Goal: Information Seeking & Learning: Learn about a topic

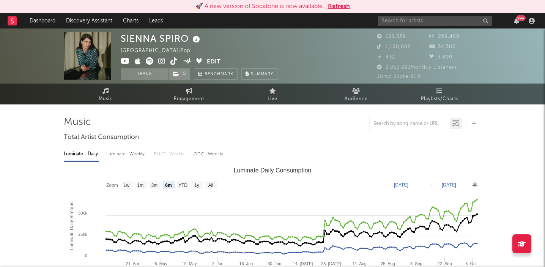
select select "6m"
click at [399, 22] on input "text" at bounding box center [435, 20] width 114 height 9
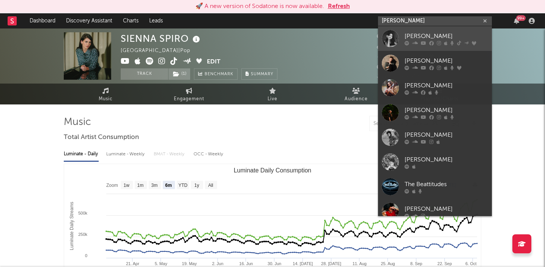
type input "[PERSON_NAME]"
click at [415, 35] on div "[PERSON_NAME]" at bounding box center [445, 35] width 83 height 9
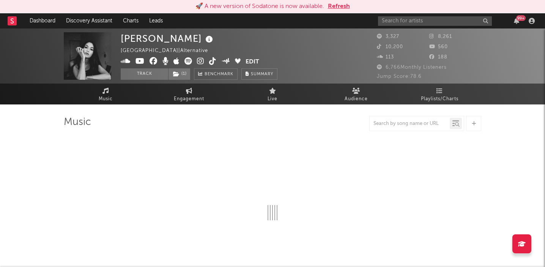
select select "6m"
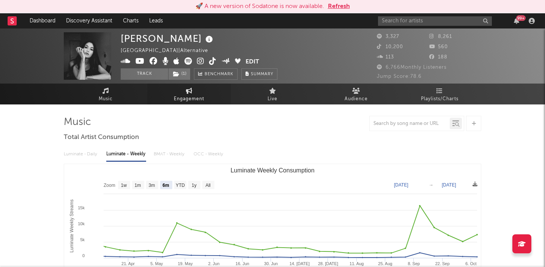
click at [188, 92] on icon at bounding box center [189, 91] width 6 height 6
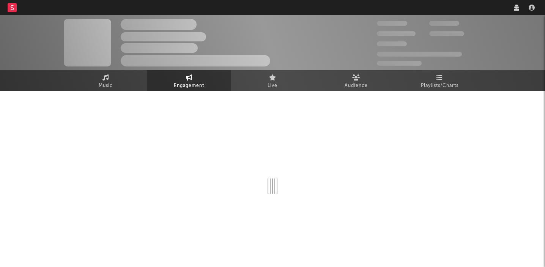
select select "1w"
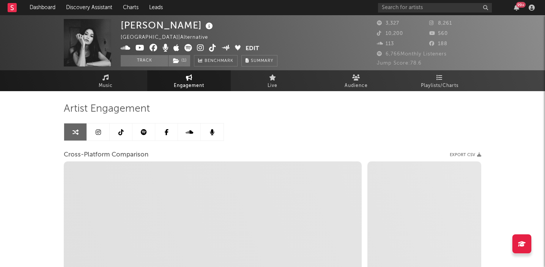
click at [122, 131] on icon at bounding box center [120, 132] width 5 height 6
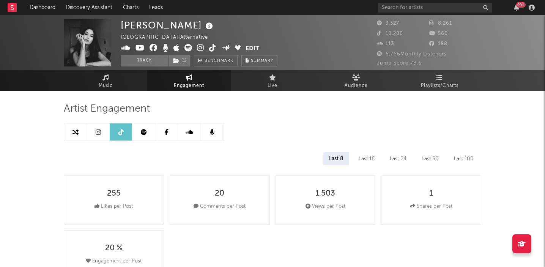
select select "6m"
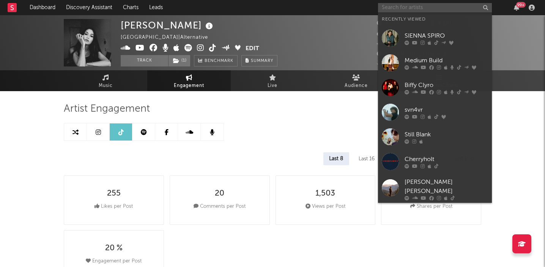
click at [392, 9] on input "text" at bounding box center [435, 7] width 114 height 9
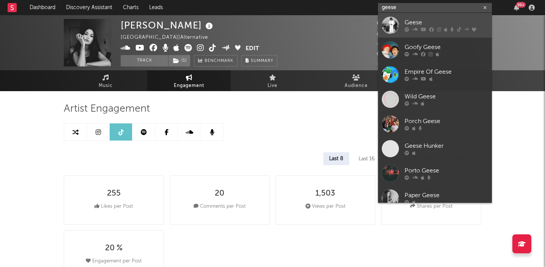
type input "geese"
click at [420, 22] on div "Geese" at bounding box center [445, 22] width 83 height 9
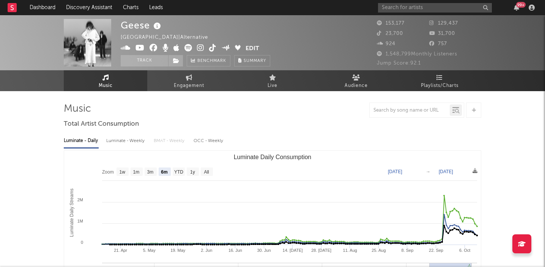
select select "6m"
click at [187, 82] on span "Engagement" at bounding box center [189, 85] width 30 height 9
select select "1w"
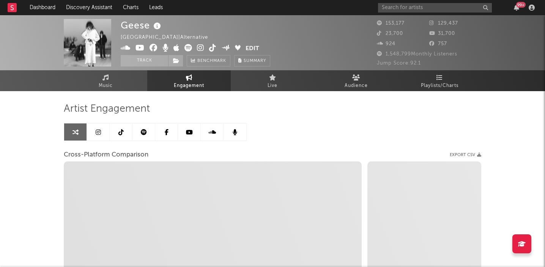
click at [121, 130] on icon at bounding box center [120, 132] width 5 height 6
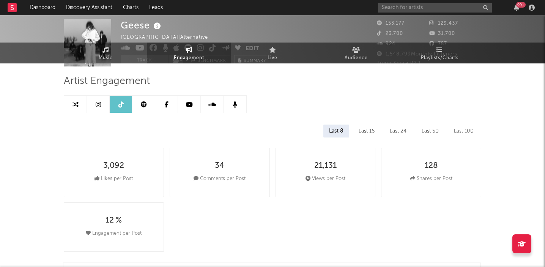
select select "6m"
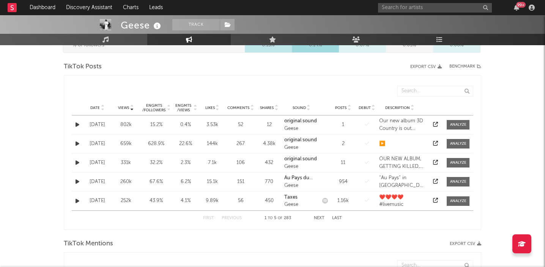
scroll to position [372, 0]
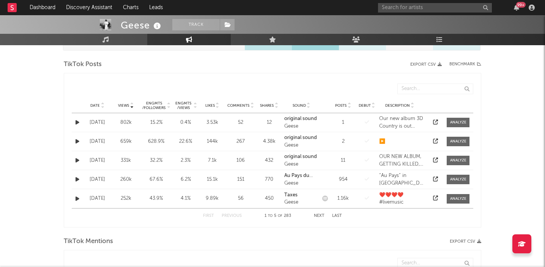
click at [76, 139] on icon "button" at bounding box center [78, 141] width 4 height 5
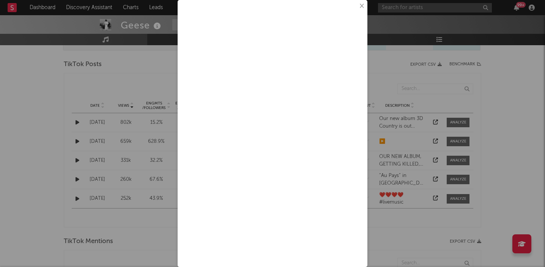
click at [361, 6] on button "×" at bounding box center [361, 6] width 8 height 8
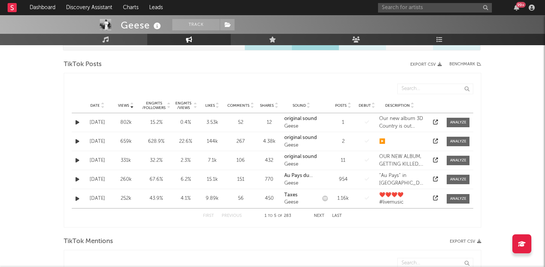
click at [77, 159] on icon "button" at bounding box center [78, 160] width 4 height 5
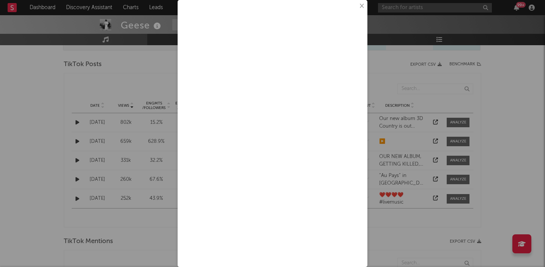
click at [362, 4] on button "×" at bounding box center [361, 6] width 8 height 8
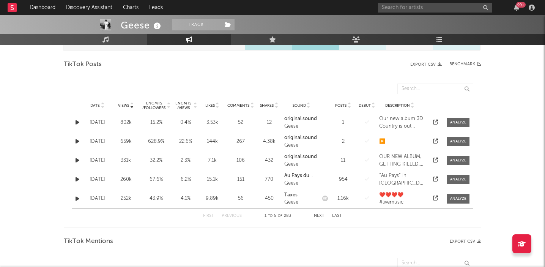
click at [77, 161] on icon "button" at bounding box center [78, 160] width 4 height 5
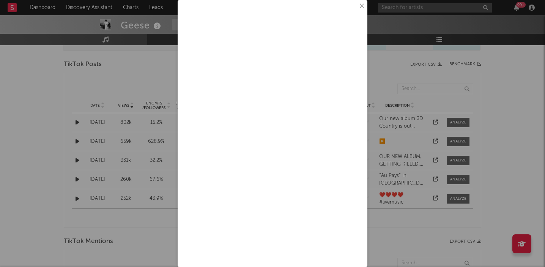
click at [362, 2] on button "×" at bounding box center [361, 6] width 8 height 8
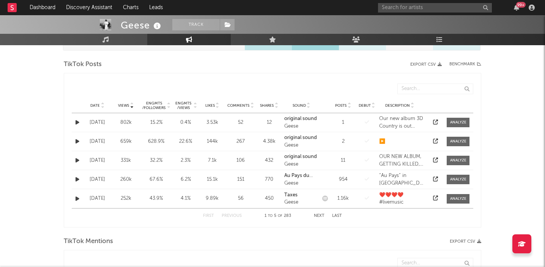
click at [76, 179] on icon "button" at bounding box center [78, 179] width 4 height 5
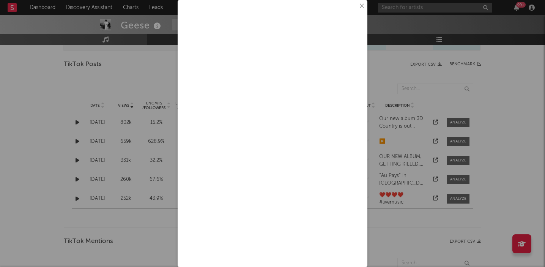
click at [362, 6] on button "×" at bounding box center [361, 6] width 8 height 8
